Goal: Navigation & Orientation: Find specific page/section

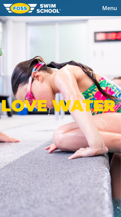
click at [110, 12] on button "Menu" at bounding box center [109, 8] width 23 height 10
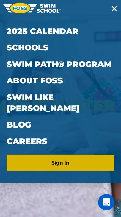
click at [26, 158] on link "Sign In" at bounding box center [60, 163] width 102 height 11
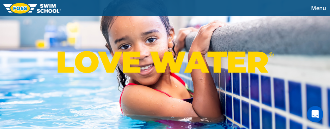
click at [323, 6] on span "Menu" at bounding box center [318, 7] width 15 height 7
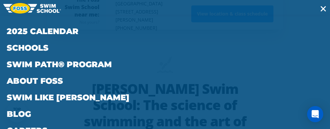
scroll to position [160, 0]
click at [91, 137] on link "Careers" at bounding box center [165, 130] width 317 height 17
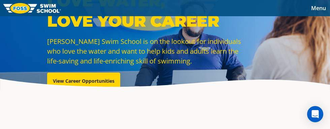
click at [318, 11] on span "Menu" at bounding box center [318, 7] width 15 height 7
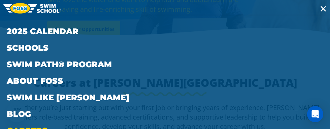
scroll to position [52, 0]
